Goal: Task Accomplishment & Management: Use online tool/utility

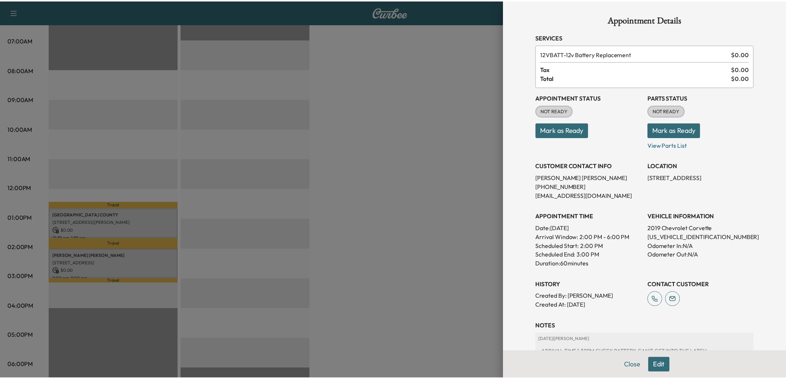
scroll to position [199, 0]
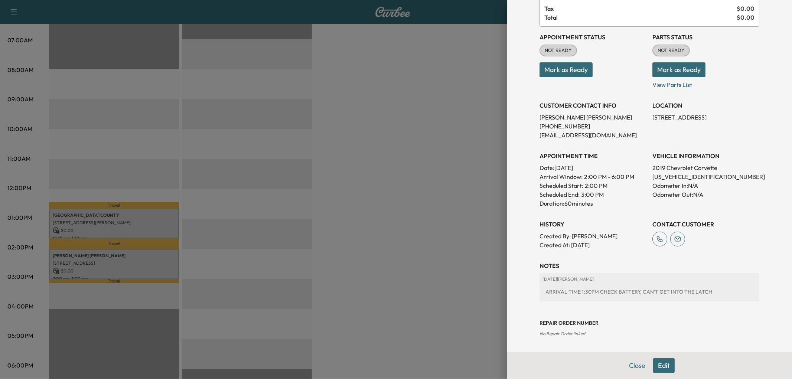
click at [400, 157] on div at bounding box center [396, 189] width 792 height 379
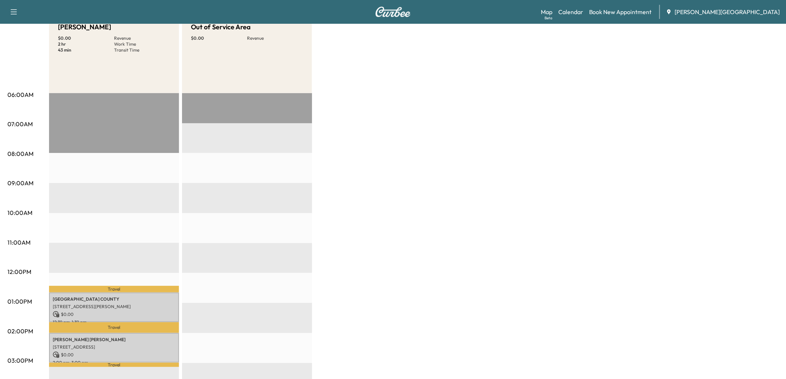
scroll to position [0, 0]
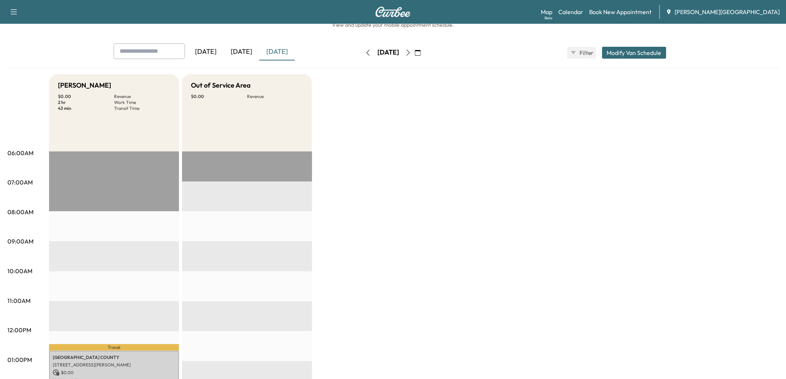
scroll to position [14, 0]
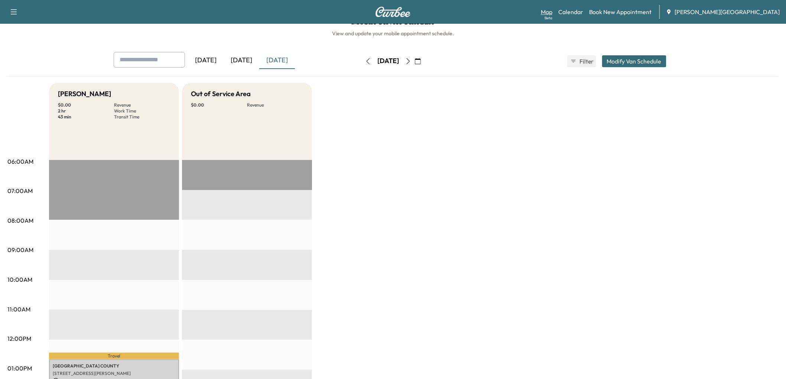
click at [552, 14] on link "Map Beta" at bounding box center [547, 11] width 12 height 9
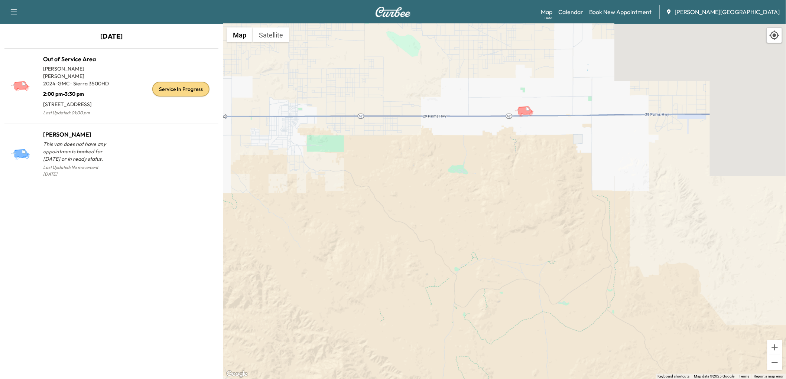
drag, startPoint x: 577, startPoint y: 87, endPoint x: 529, endPoint y: 151, distance: 79.5
click at [532, 153] on div "To activate drag with keyboard, press Alt + Enter. Once in keyboard drag state,…" at bounding box center [504, 201] width 563 height 355
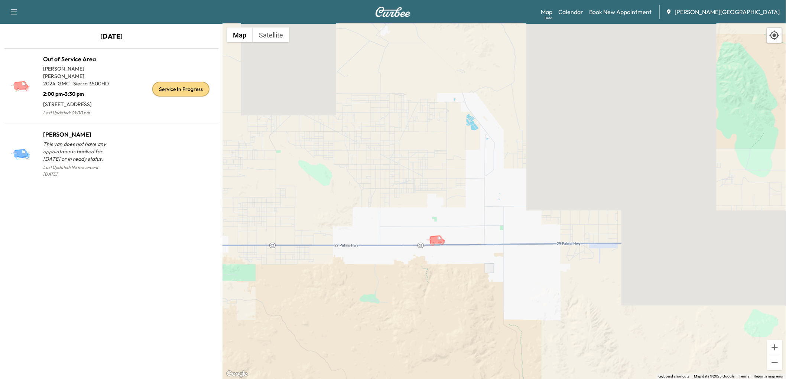
drag, startPoint x: 355, startPoint y: 105, endPoint x: 276, endPoint y: 248, distance: 163.2
click at [276, 248] on div "To activate drag with keyboard, press Alt + Enter. Once in keyboard drag state,…" at bounding box center [504, 201] width 563 height 355
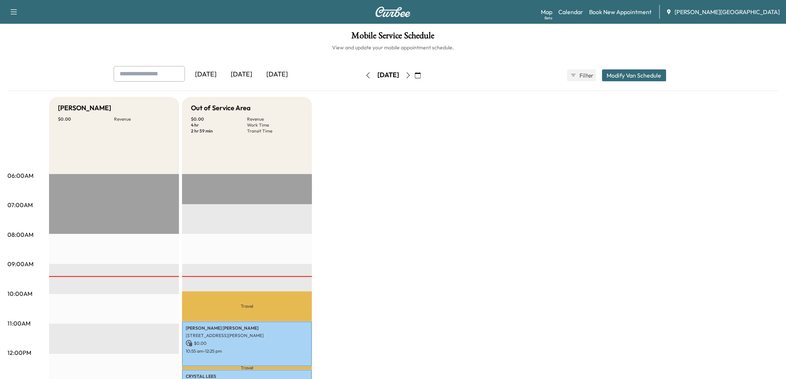
click at [253, 83] on div "[DATE]" at bounding box center [242, 74] width 36 height 17
click at [295, 83] on div "[DATE]" at bounding box center [277, 74] width 36 height 17
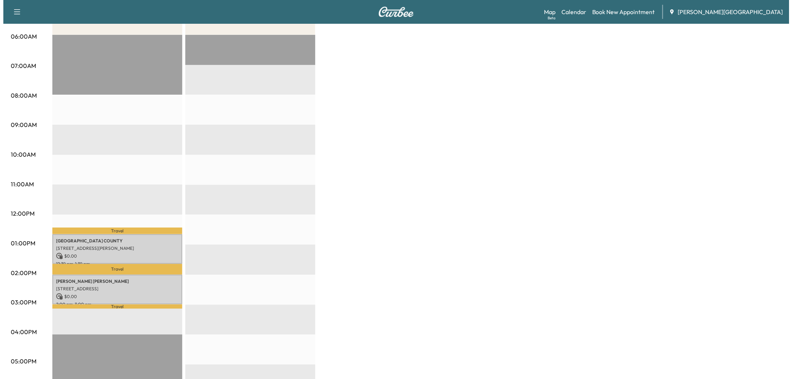
scroll to position [289, 0]
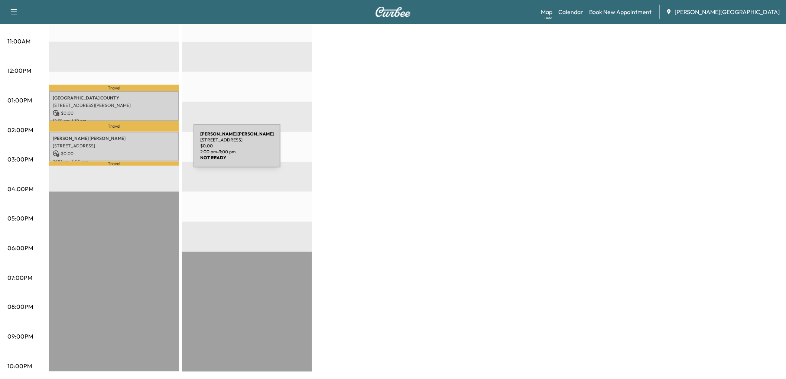
click at [138, 141] on p "[PERSON_NAME]" at bounding box center [114, 139] width 123 height 6
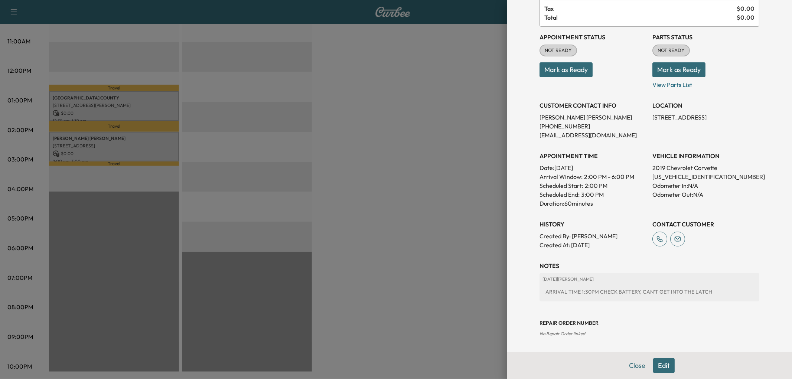
scroll to position [199, 0]
click at [417, 188] on div at bounding box center [396, 189] width 792 height 379
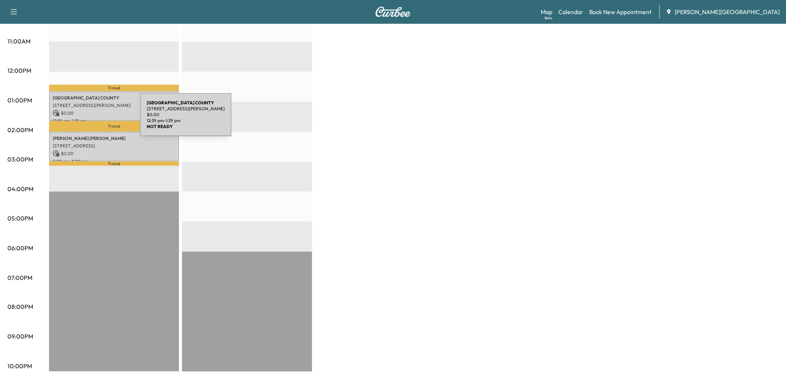
click at [84, 108] on p "[STREET_ADDRESS][PERSON_NAME]" at bounding box center [114, 105] width 123 height 6
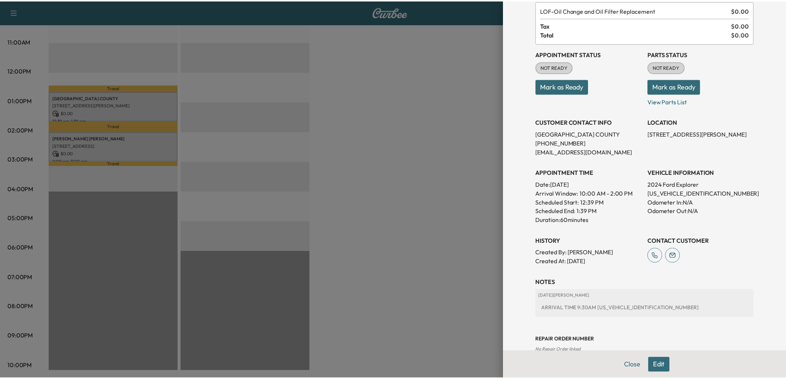
scroll to position [0, 0]
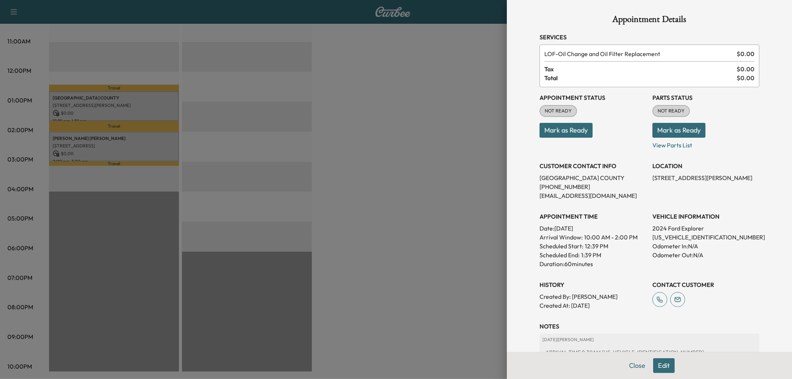
click at [421, 120] on div at bounding box center [396, 189] width 792 height 379
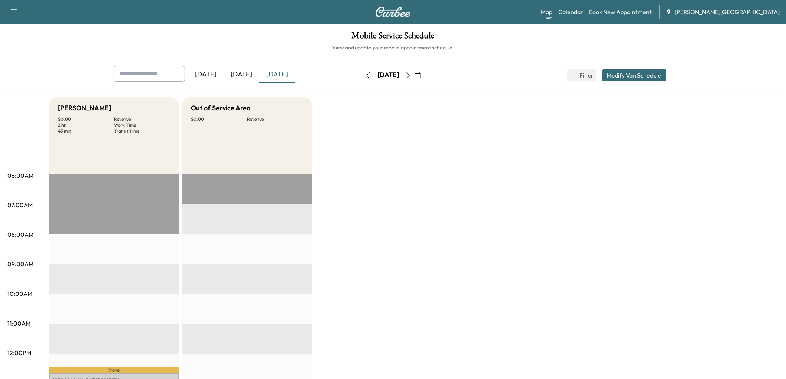
click at [414, 81] on button "button" at bounding box center [408, 75] width 13 height 12
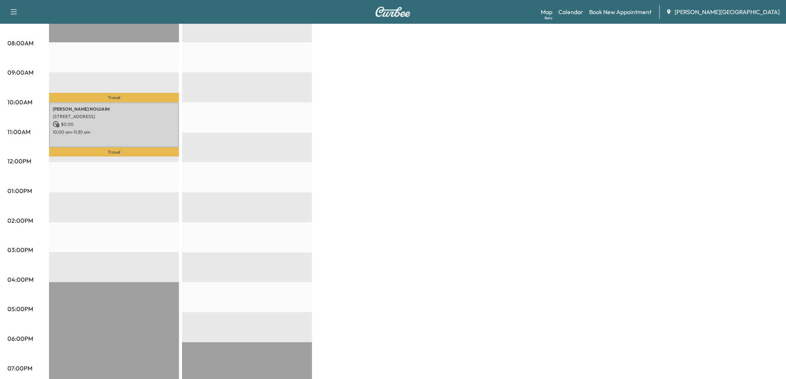
scroll to position [206, 0]
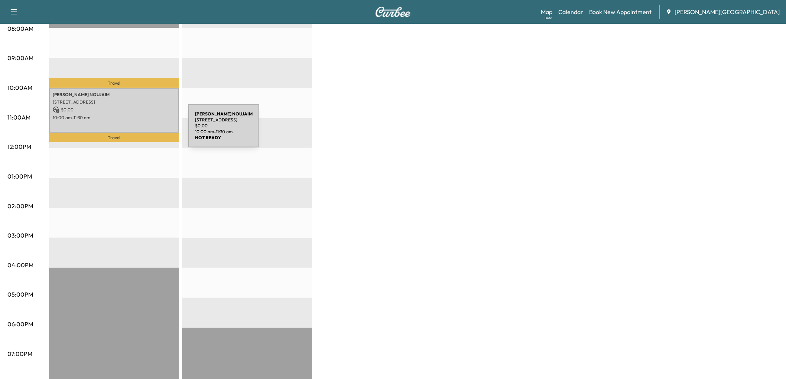
click at [133, 113] on p "$ 0.00" at bounding box center [114, 110] width 123 height 7
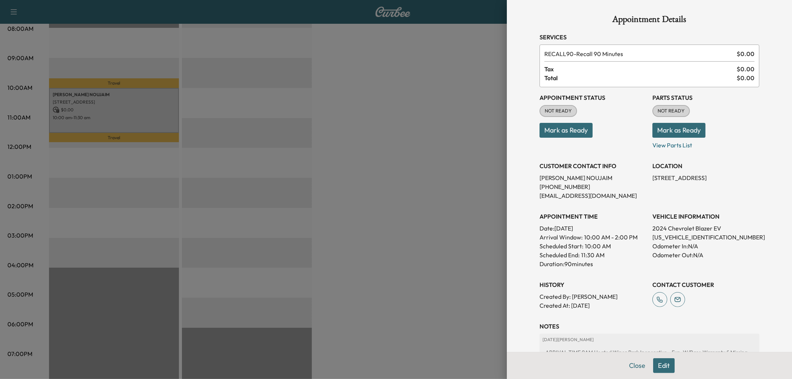
click at [382, 220] on div at bounding box center [396, 189] width 792 height 379
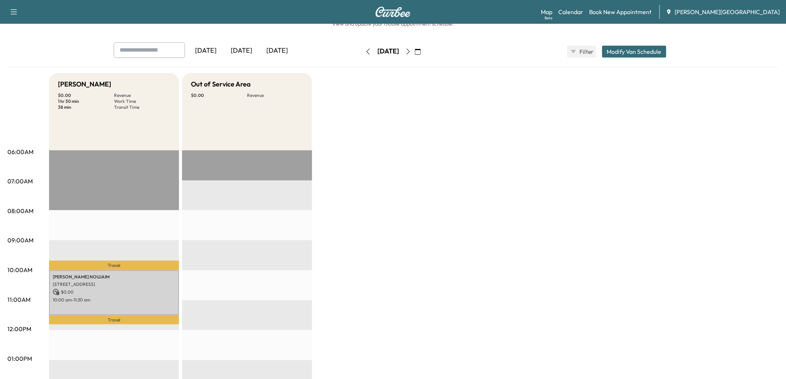
scroll to position [0, 0]
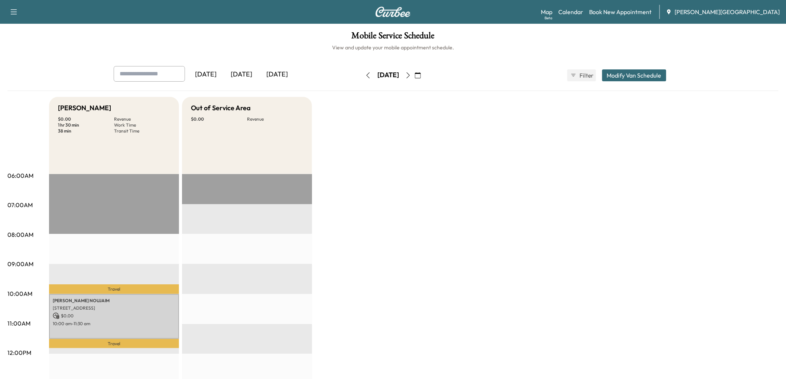
click at [411, 78] on icon "button" at bounding box center [408, 75] width 6 height 6
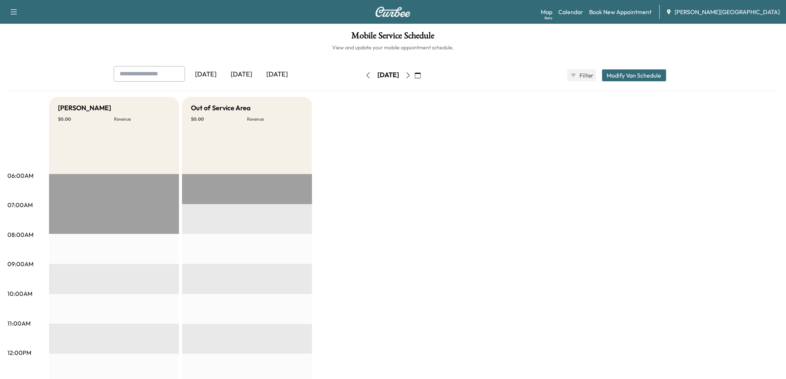
click at [424, 81] on button "button" at bounding box center [417, 75] width 13 height 12
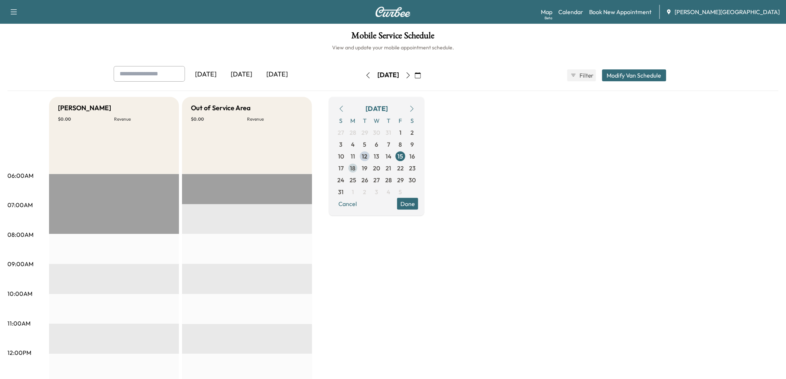
click at [356, 173] on span "18" at bounding box center [353, 168] width 6 height 9
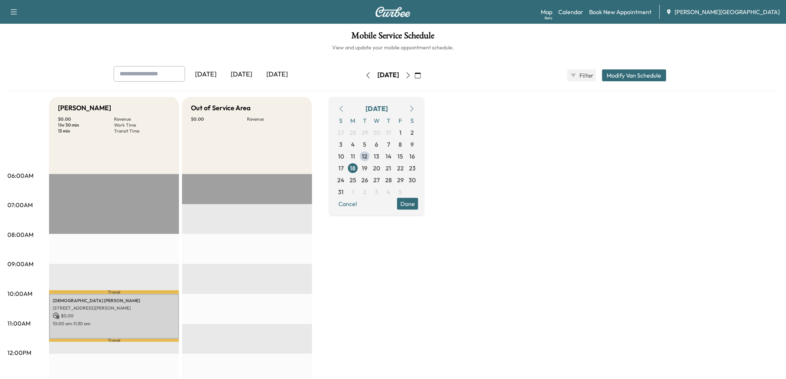
click at [358, 269] on div "Betty White $ 0.00 Revenue 1 hr 30 min Work Time 13 min Transit Time Travel JES…" at bounding box center [413, 375] width 729 height 557
click at [391, 161] on span "14" at bounding box center [388, 156] width 6 height 9
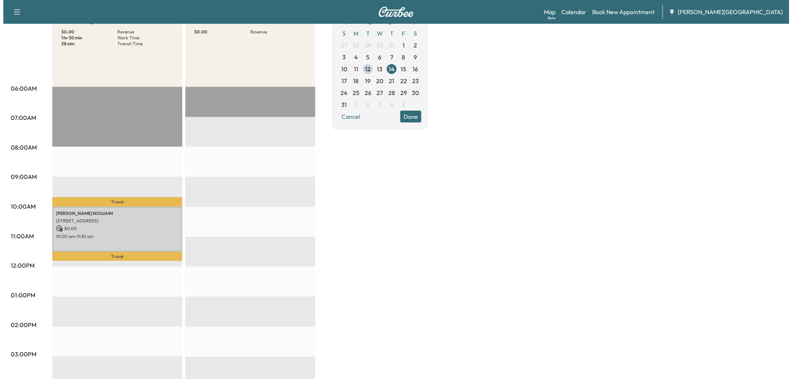
scroll to position [56, 0]
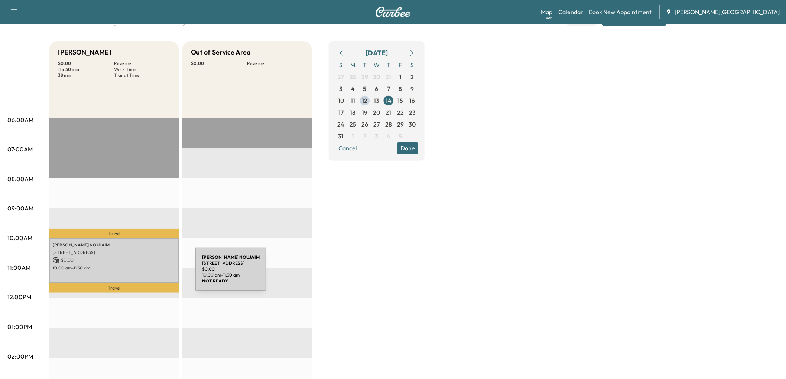
click at [140, 256] on p "238 Kiva Ct, Palm Desert, CA 92260, USA" at bounding box center [114, 253] width 123 height 6
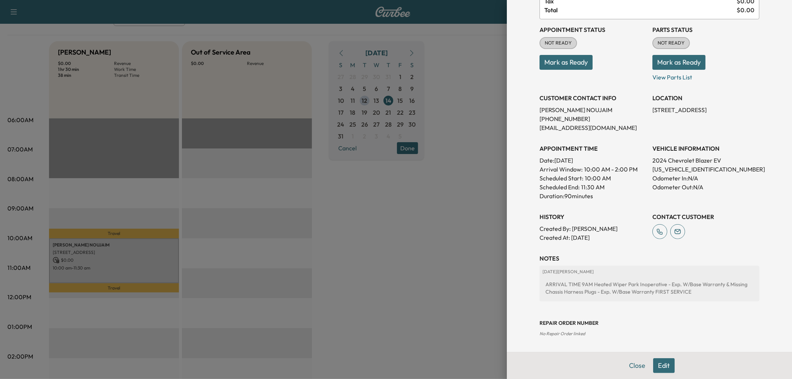
scroll to position [206, 0]
click at [668, 165] on p "3GNKDCRJ4RS157439" at bounding box center [705, 169] width 107 height 9
copy p "3GNKDCRJ4RS157439"
